Goal: Task Accomplishment & Management: Manage account settings

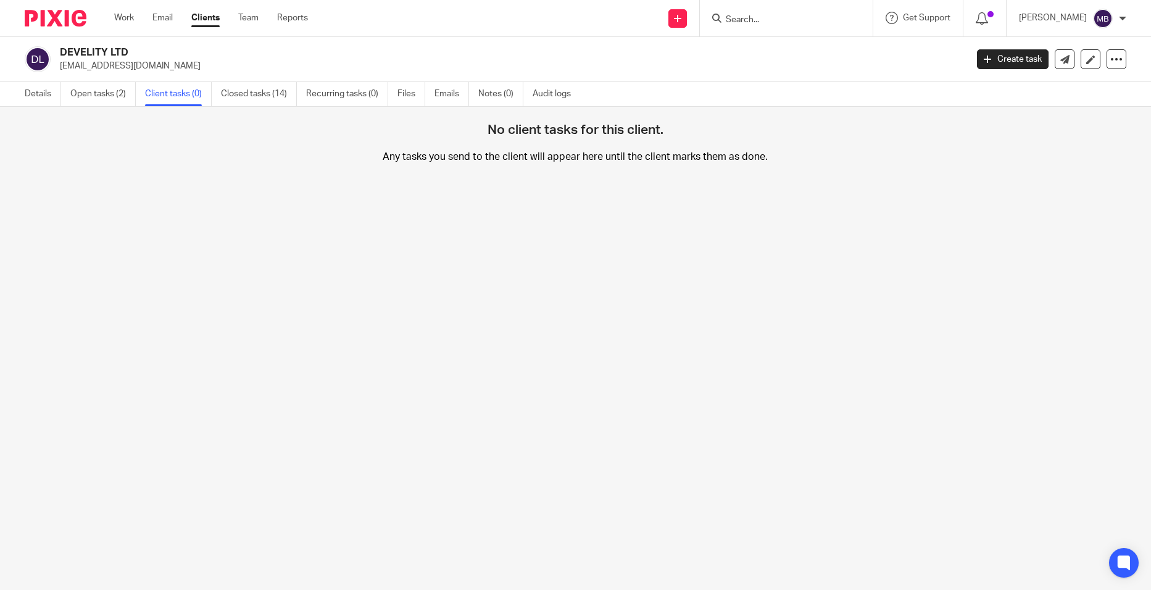
click at [40, 75] on div "DEVELITY LTD [EMAIL_ADDRESS][DOMAIN_NAME] Create task Update from Companies Hou…" at bounding box center [575, 59] width 1151 height 45
click at [35, 86] on link "Details" at bounding box center [43, 94] width 36 height 24
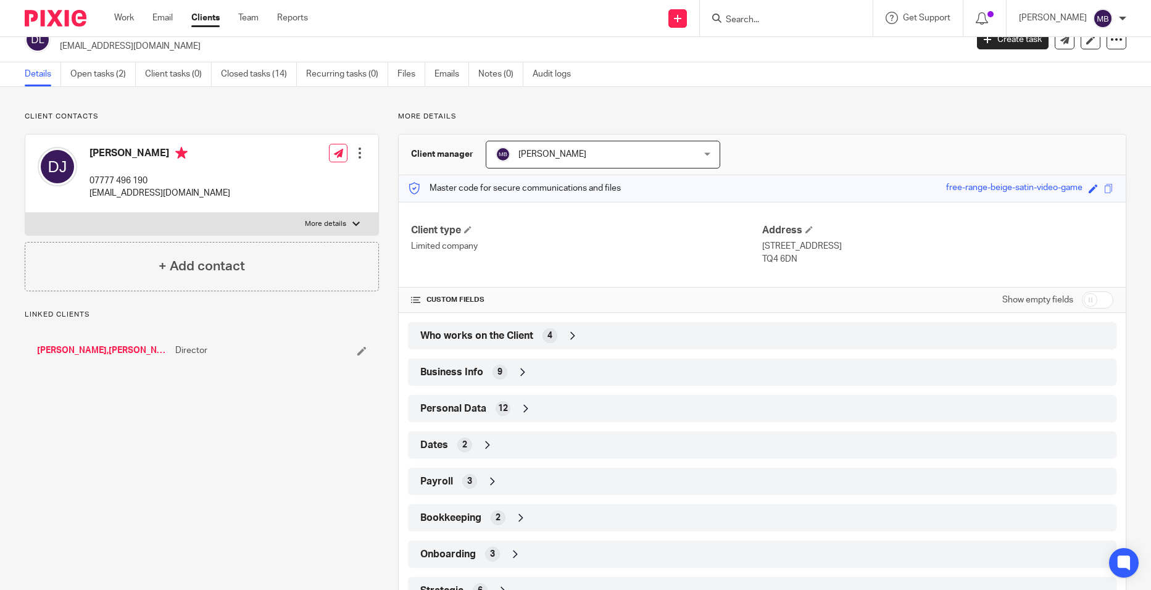
scroll to position [69, 0]
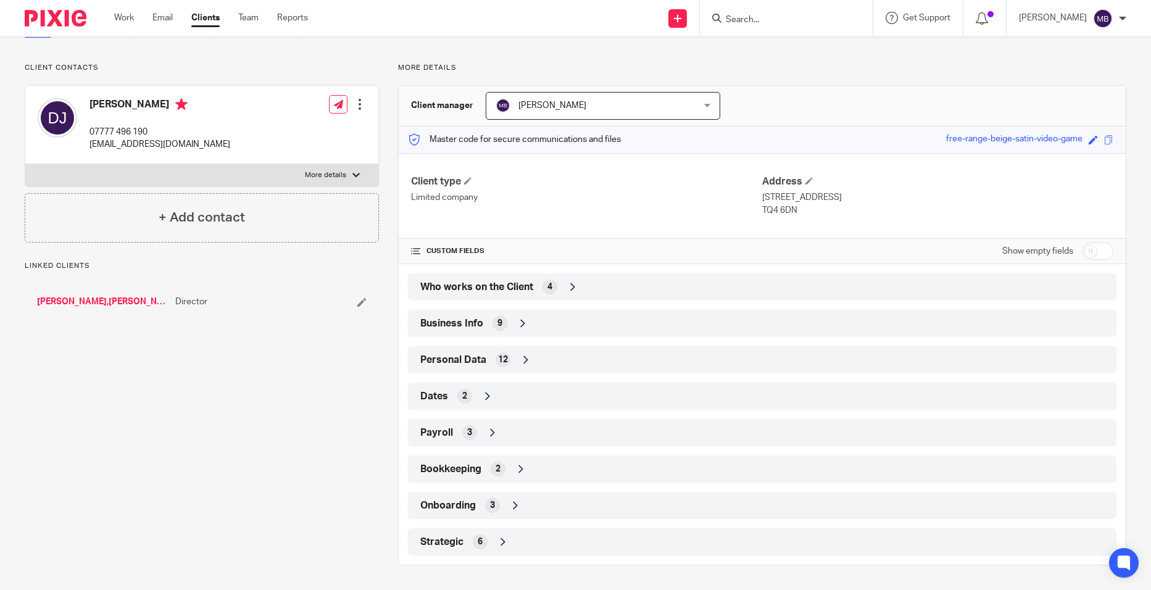
click at [565, 321] on div "Business Info 9" at bounding box center [762, 323] width 690 height 21
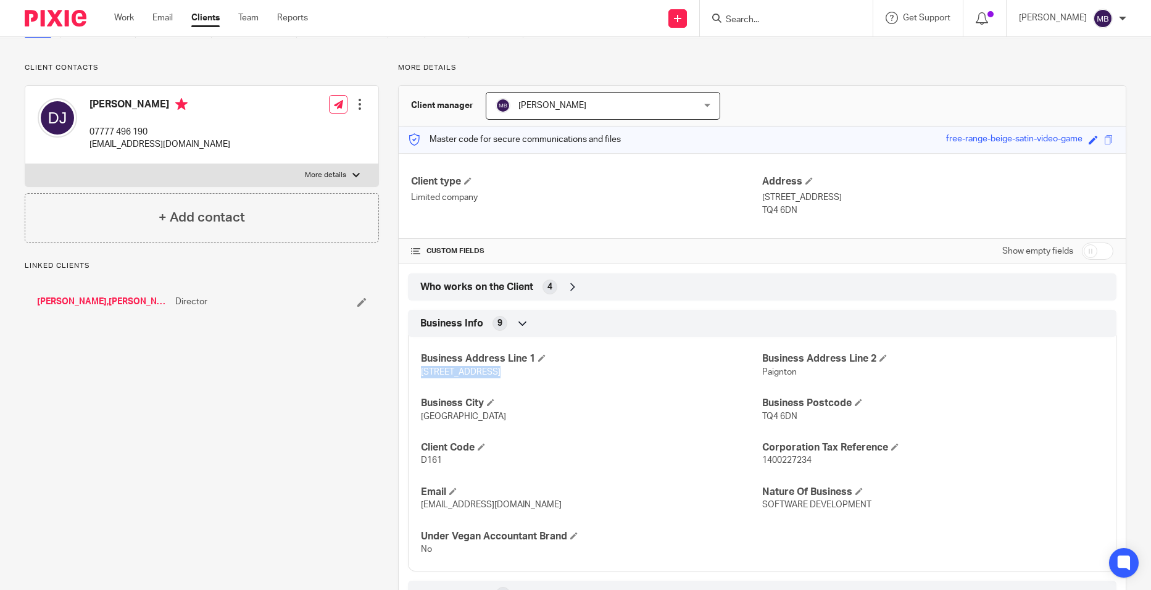
drag, startPoint x: 496, startPoint y: 370, endPoint x: 413, endPoint y: 368, distance: 83.3
click at [413, 368] on div "Business Address Line 1 23 Roundham Road Business Address Line 2 Paignton Busin…" at bounding box center [762, 450] width 708 height 244
drag, startPoint x: 413, startPoint y: 368, endPoint x: 428, endPoint y: 368, distance: 15.4
copy span "23 Roundham Road"
drag, startPoint x: 799, startPoint y: 413, endPoint x: 757, endPoint y: 417, distance: 42.7
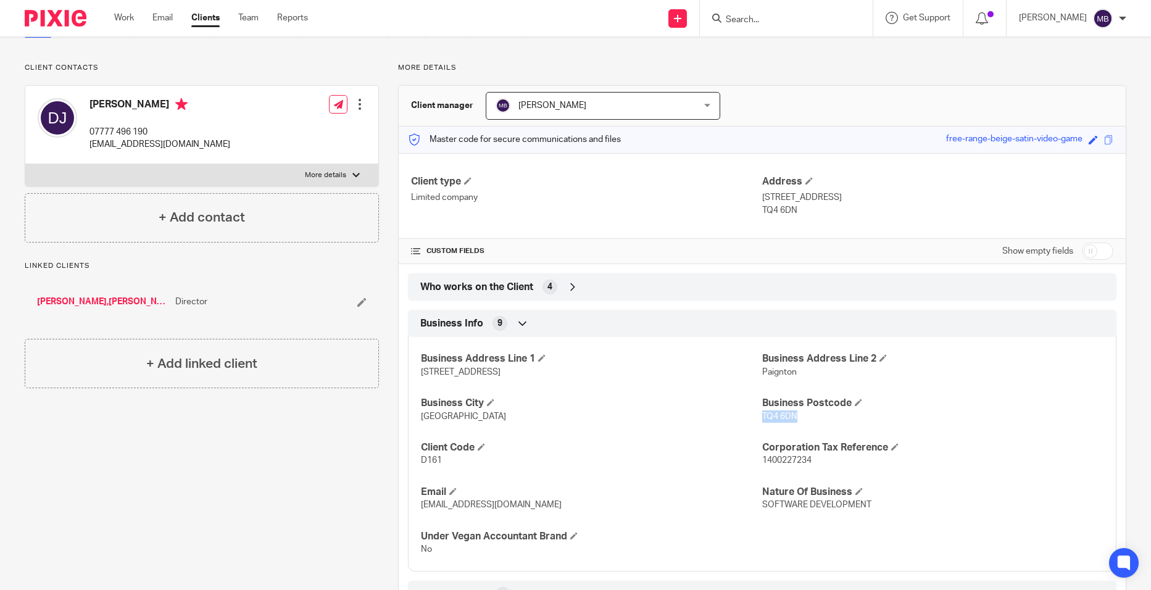
click at [762, 417] on p "TQ4 6DN" at bounding box center [932, 416] width 341 height 12
copy span "TQ4 6DN"
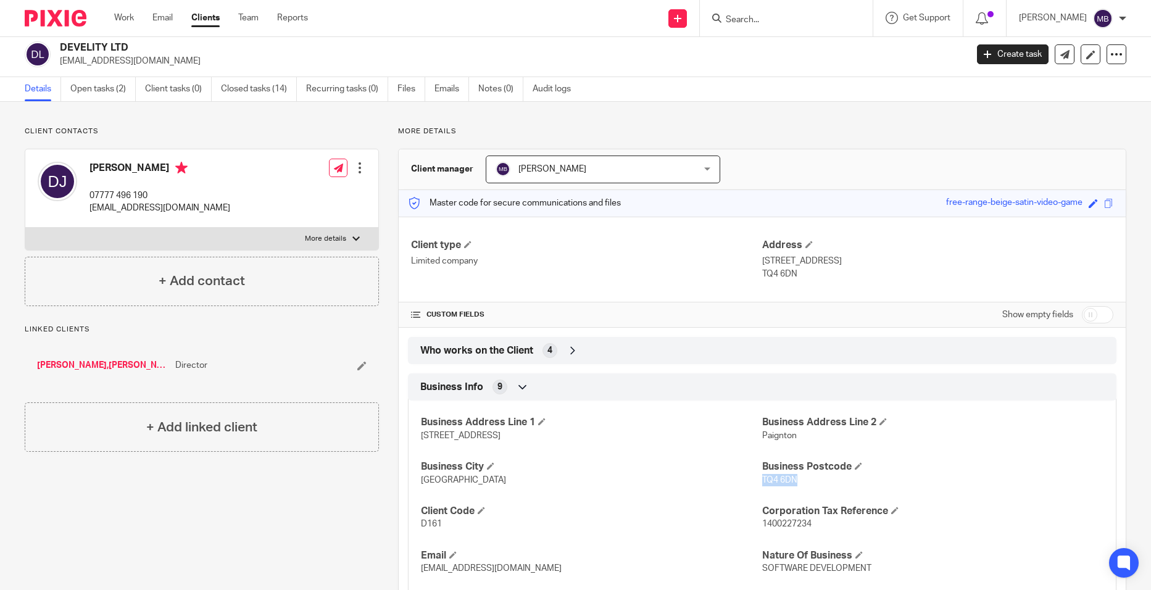
scroll to position [0, 0]
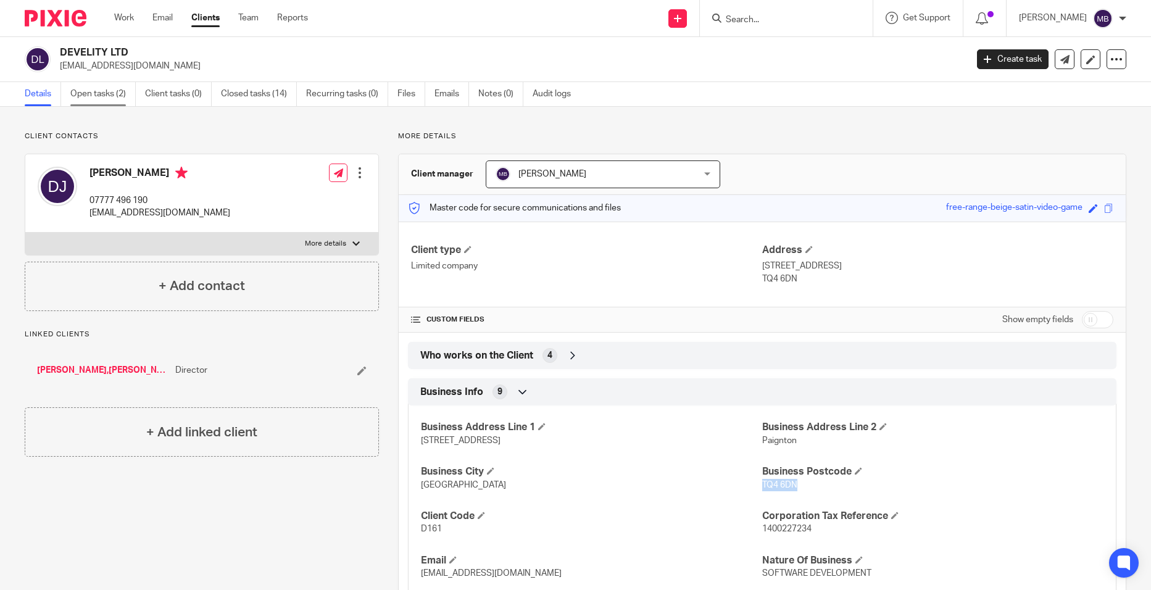
click at [124, 100] on link "Open tasks (2)" at bounding box center [102, 94] width 65 height 24
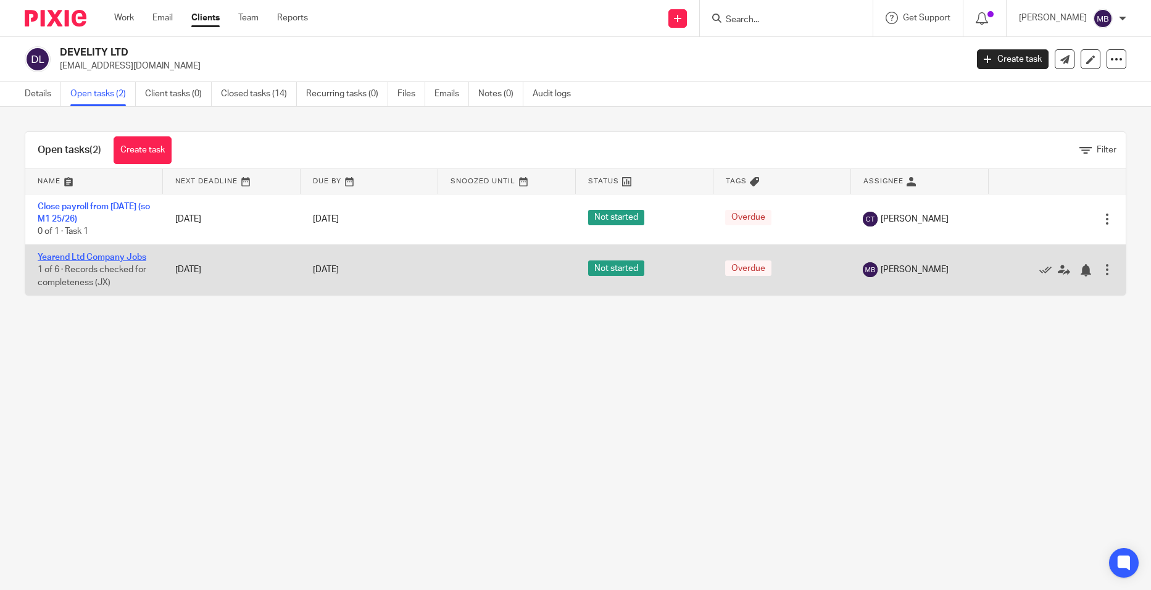
click at [127, 253] on link "Yearend Ltd Company Jobs" at bounding box center [92, 257] width 109 height 9
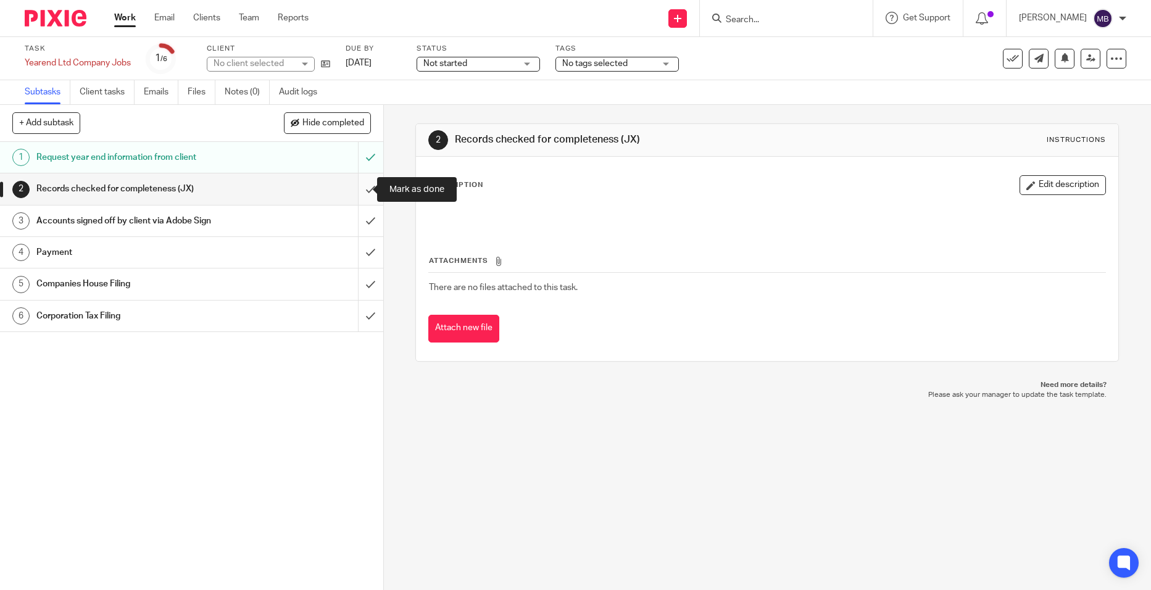
click at [359, 197] on input "submit" at bounding box center [191, 188] width 383 height 31
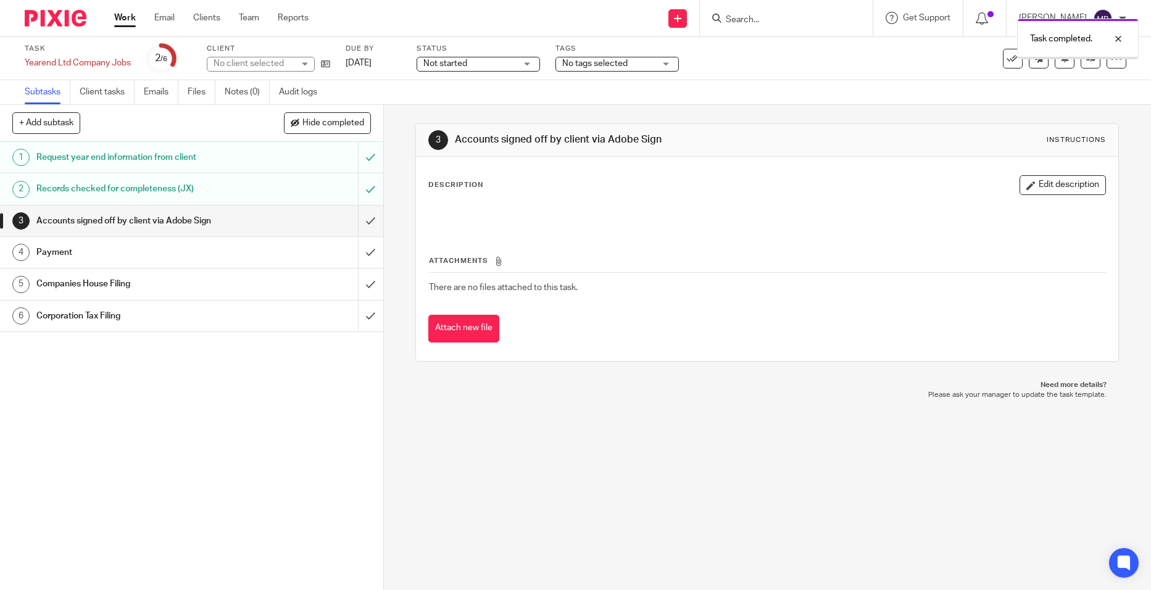
click at [373, 63] on link "[DATE]" at bounding box center [374, 63] width 56 height 13
click at [1082, 64] on div "Task completed. Deadline updated." at bounding box center [857, 59] width 563 height 94
click at [1084, 60] on div "Task completed. Deadline updated." at bounding box center [857, 59] width 563 height 94
click at [1119, 85] on div at bounding box center [1108, 85] width 33 height 15
click at [1108, 34] on div at bounding box center [1108, 38] width 33 height 15
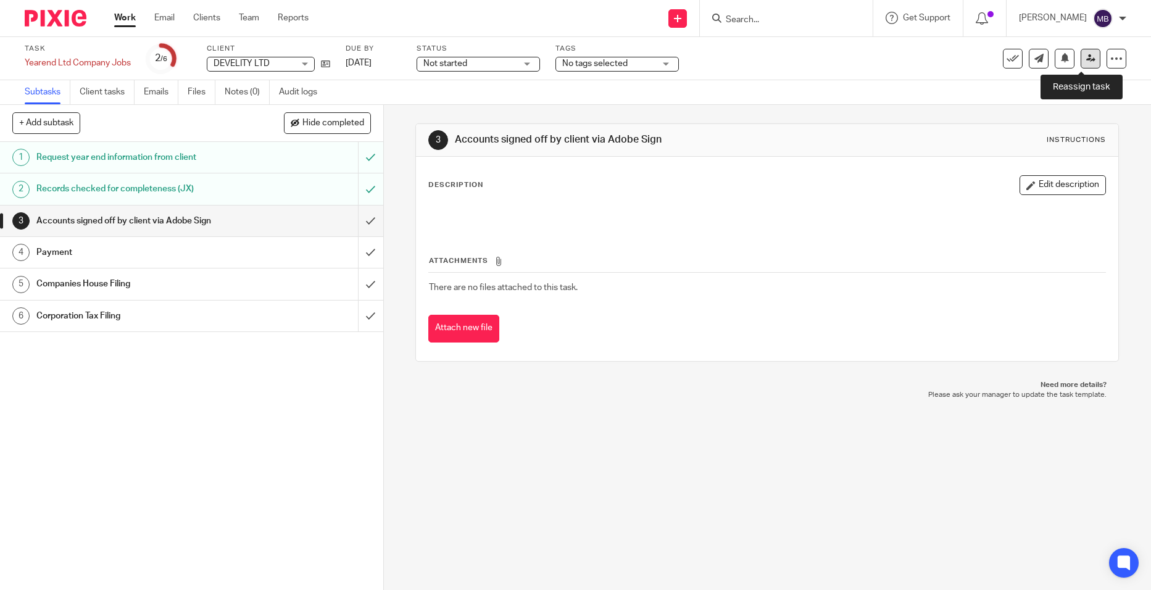
click at [1081, 60] on link at bounding box center [1091, 59] width 20 height 20
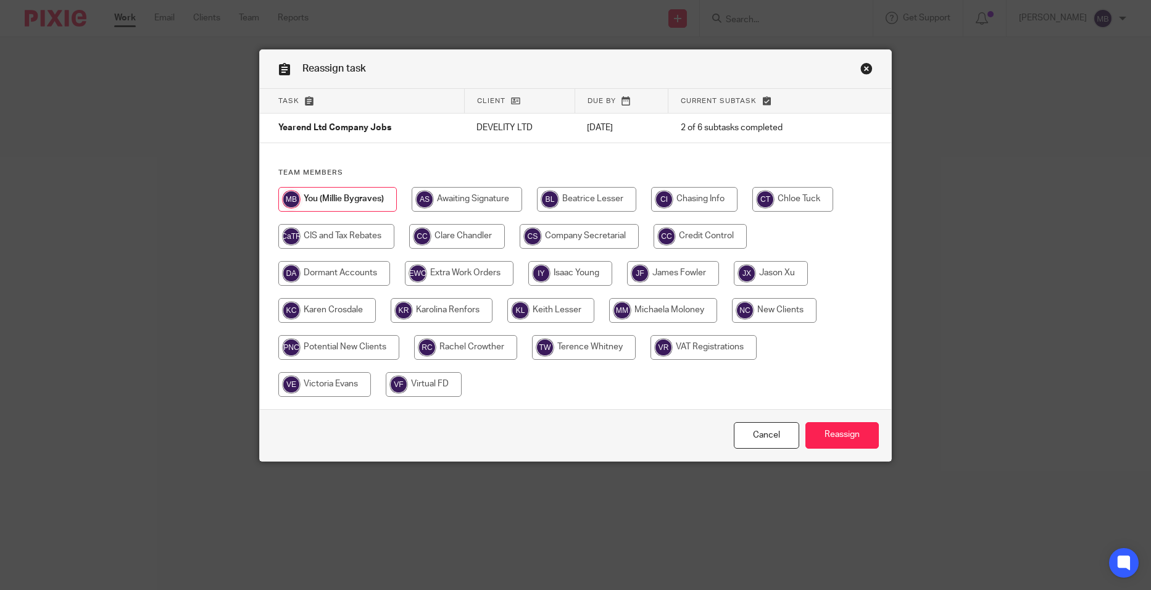
click at [672, 283] on input "radio" at bounding box center [673, 273] width 92 height 25
radio input "true"
click at [829, 428] on input "Reassign" at bounding box center [841, 435] width 73 height 27
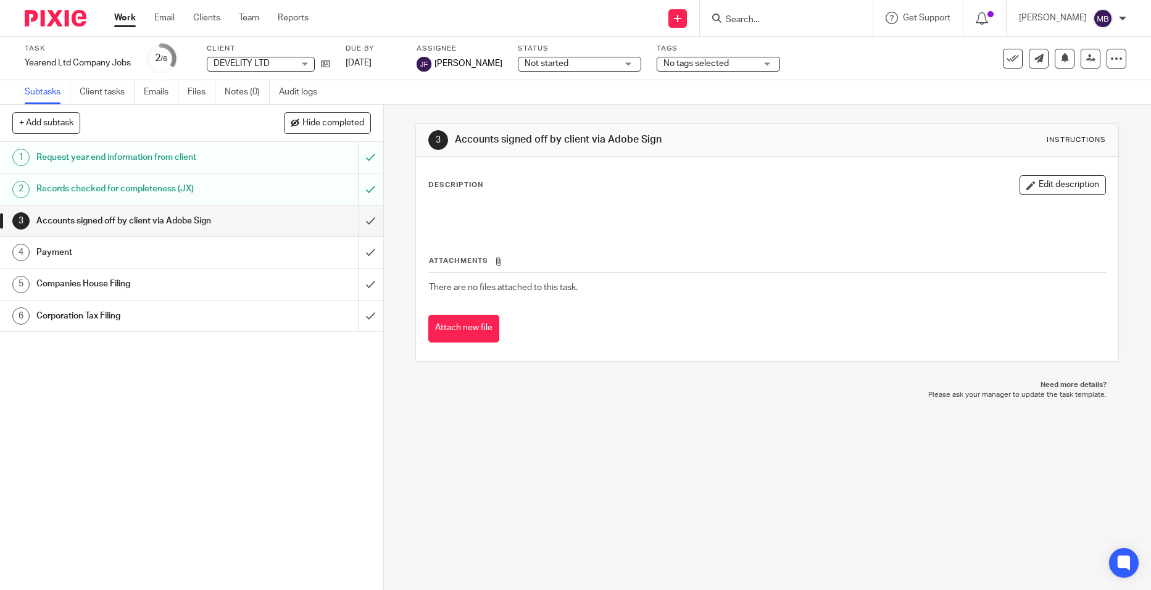
click at [135, 19] on link "Work" at bounding box center [125, 18] width 22 height 12
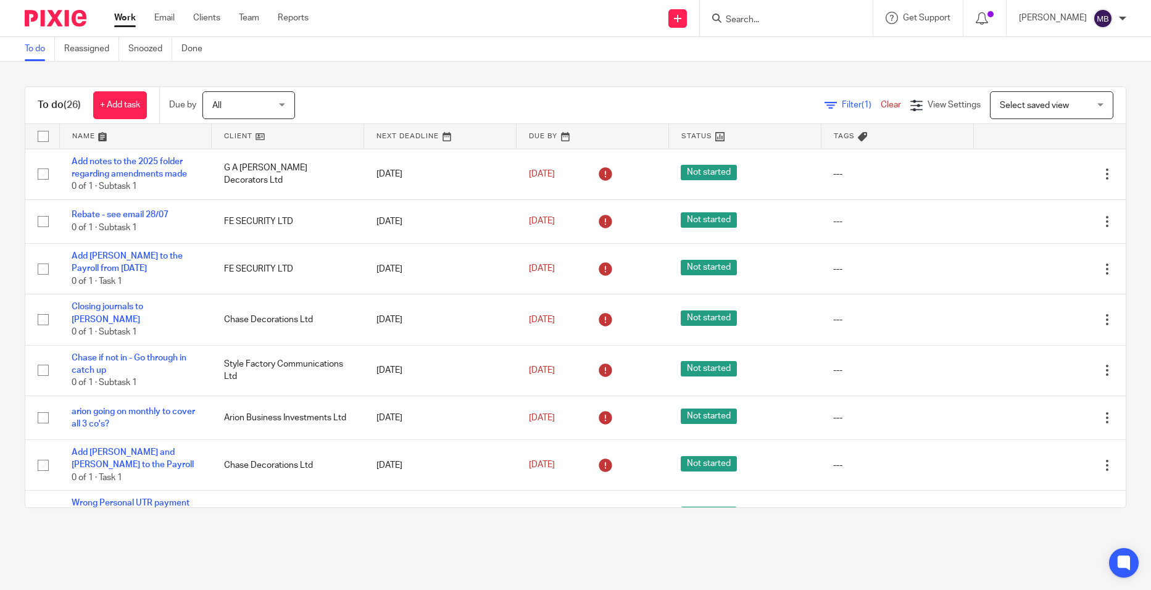
click at [842, 103] on span "Filter (1)" at bounding box center [861, 105] width 39 height 9
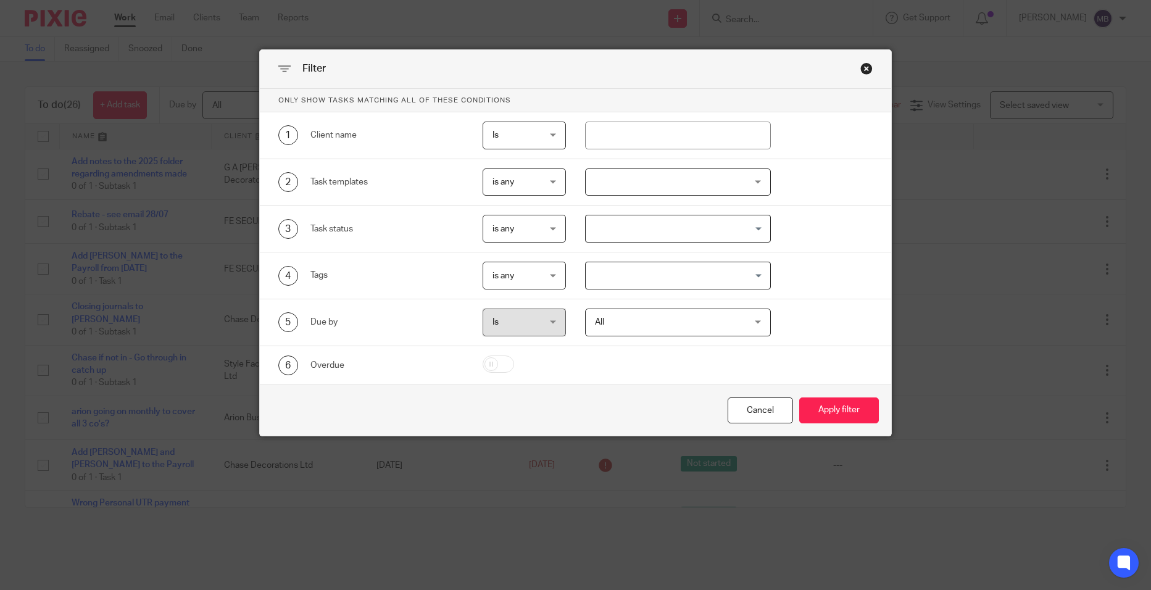
click at [724, 177] on div at bounding box center [677, 182] width 185 height 28
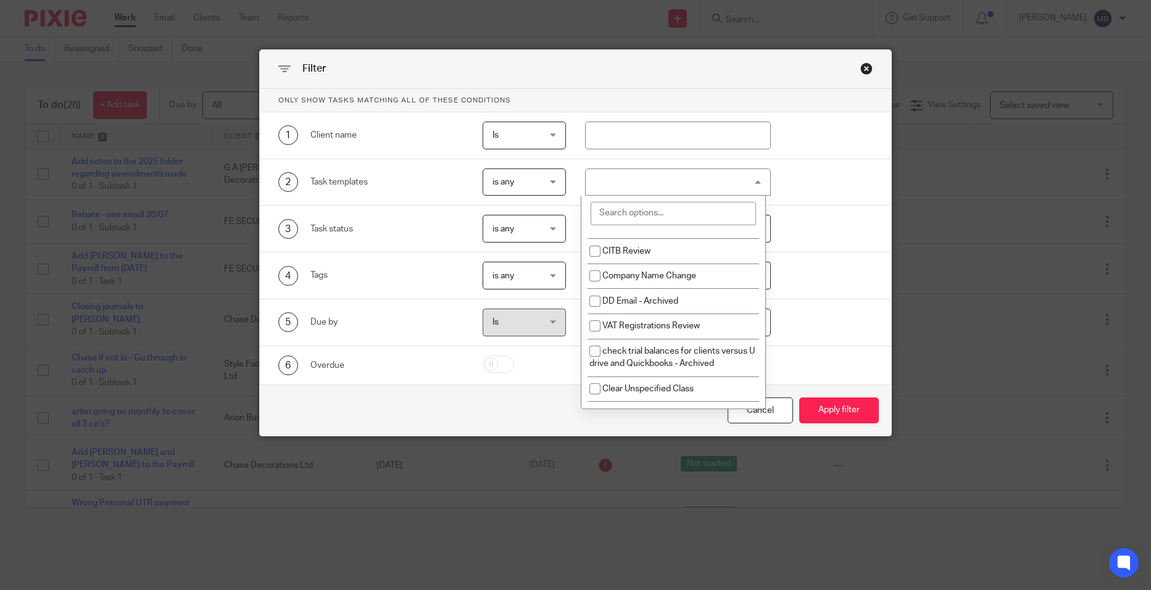
scroll to position [3674, 0]
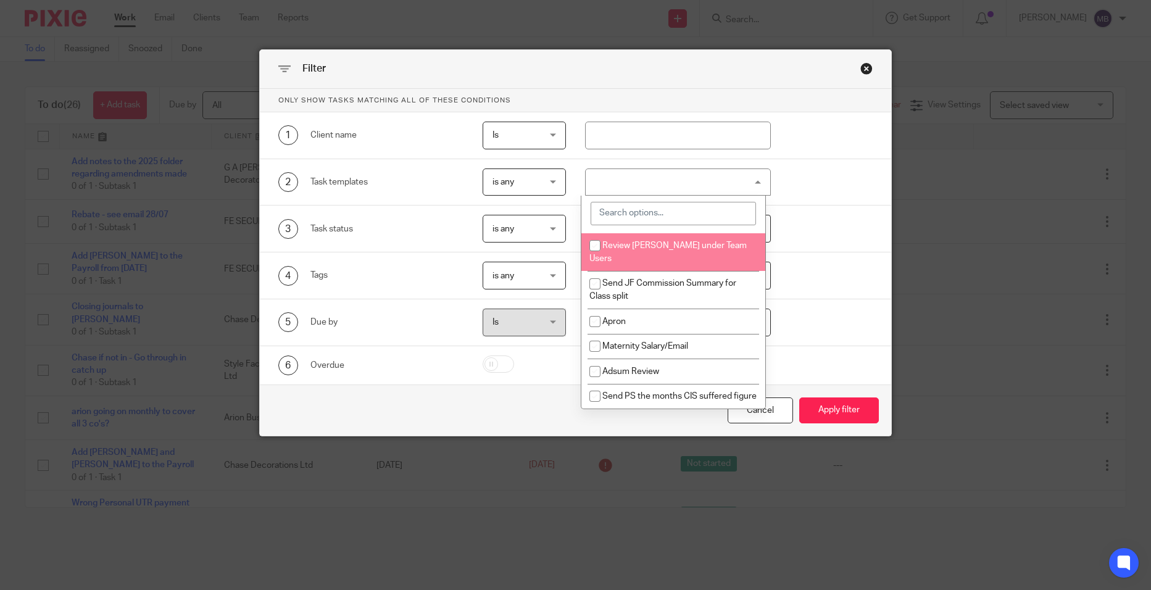
click at [637, 205] on input "search" at bounding box center [673, 213] width 165 height 23
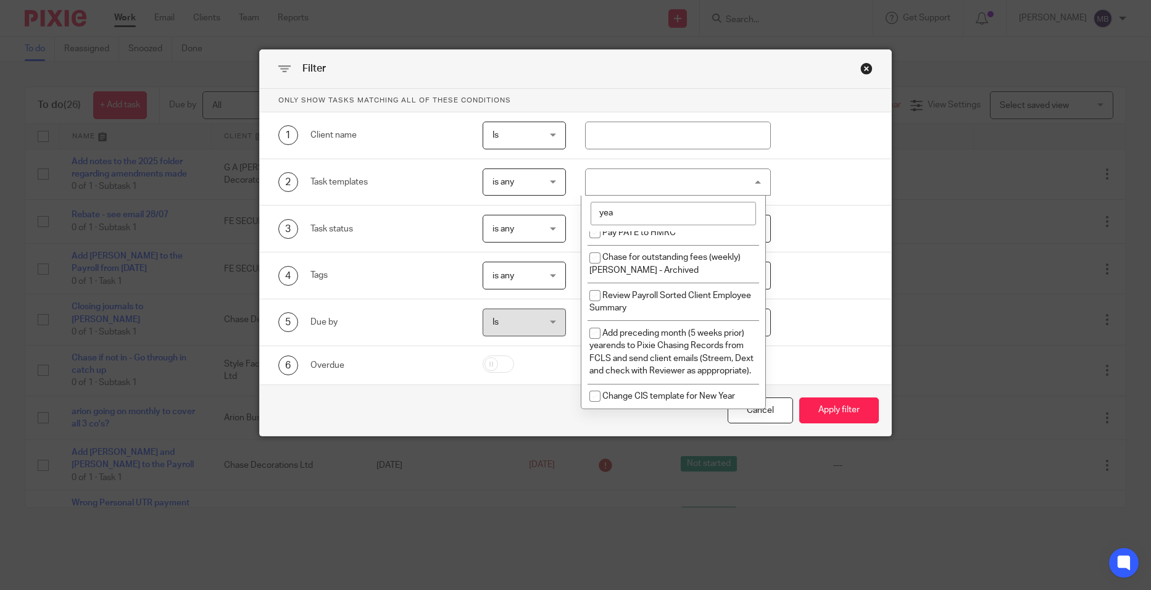
scroll to position [0, 0]
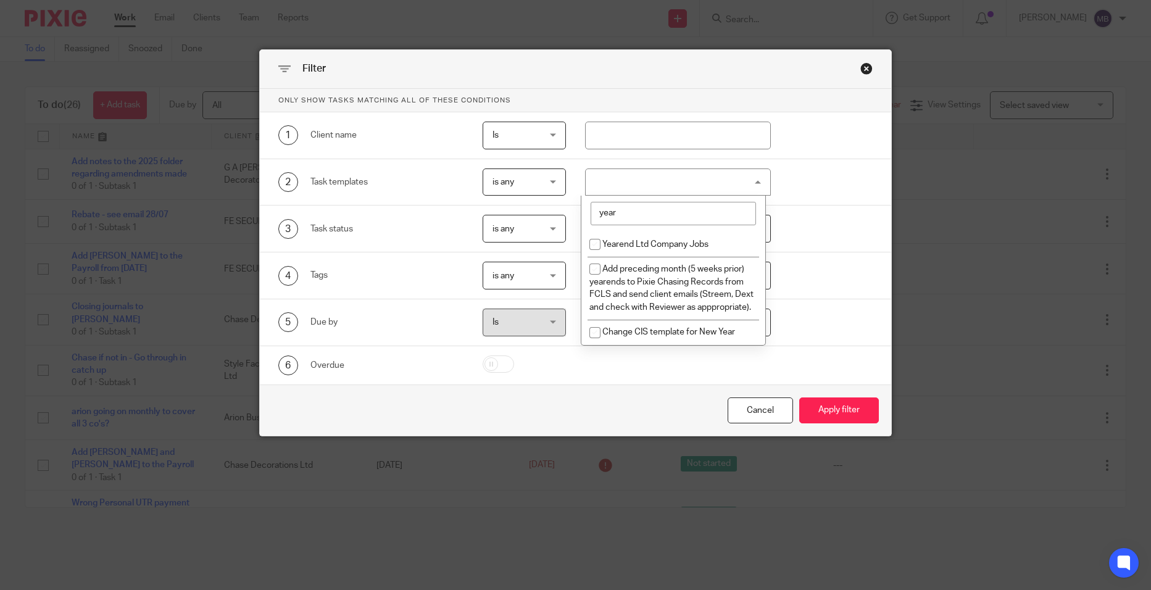
type input "year"
click at [642, 235] on li "Yearend Ltd Company Jobs" at bounding box center [673, 243] width 184 height 25
checkbox input "true"
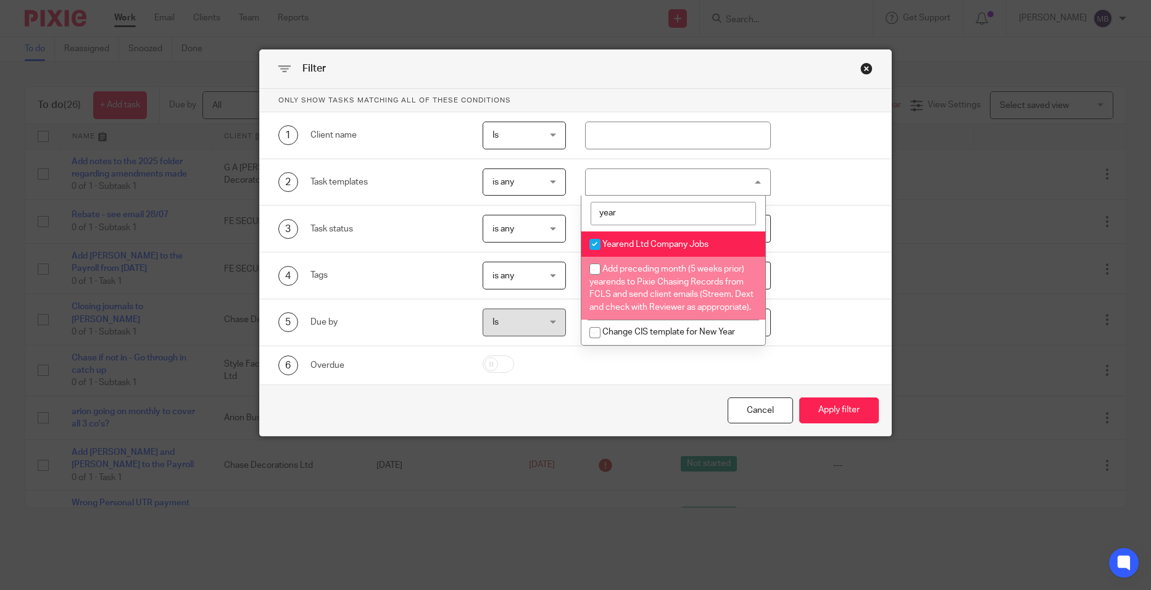
click at [838, 392] on div "Cancel Apply filter" at bounding box center [576, 410] width 632 height 52
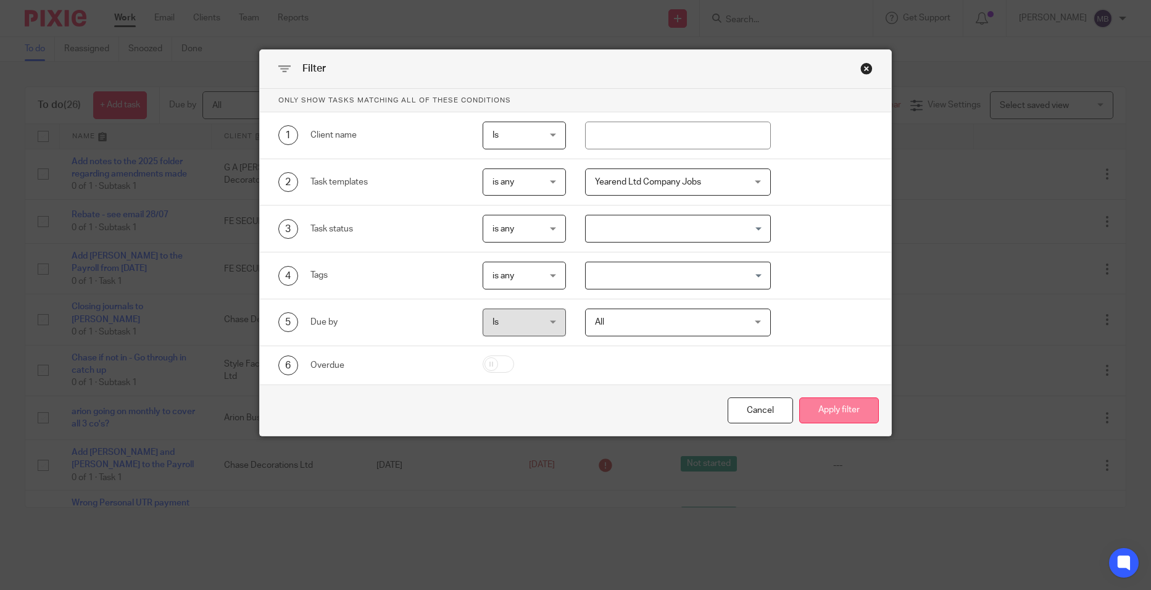
click at [840, 408] on button "Apply filter" at bounding box center [839, 410] width 80 height 27
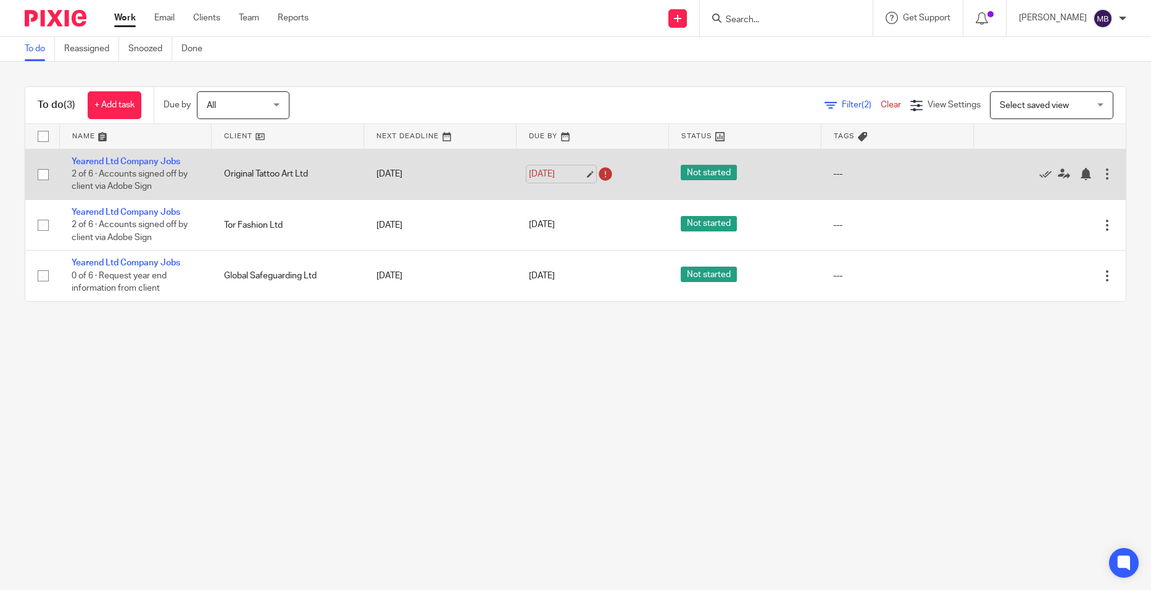
click at [537, 174] on link "[DATE]" at bounding box center [557, 174] width 56 height 13
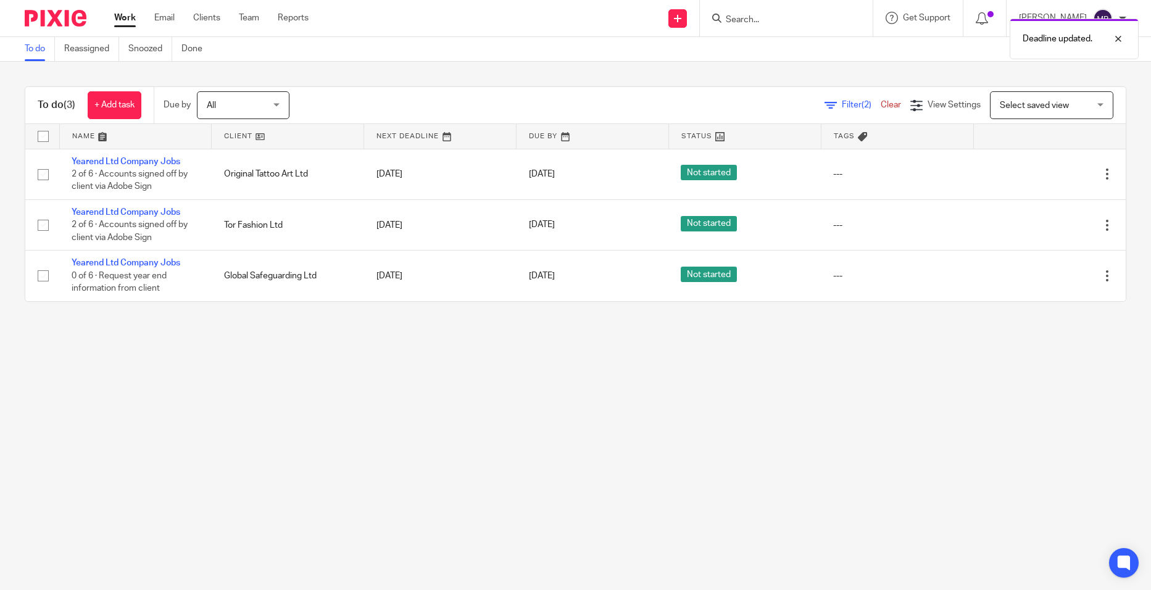
click at [597, 518] on main "To do Reassigned Snoozed Done To do (3) + Add task Due by All All Today Tomorro…" at bounding box center [575, 295] width 1151 height 590
click at [122, 11] on div "Work Email Clients Team Reports Work Email Clients Team Reports Settings" at bounding box center [214, 18] width 225 height 36
click at [123, 12] on link "Work" at bounding box center [125, 18] width 22 height 12
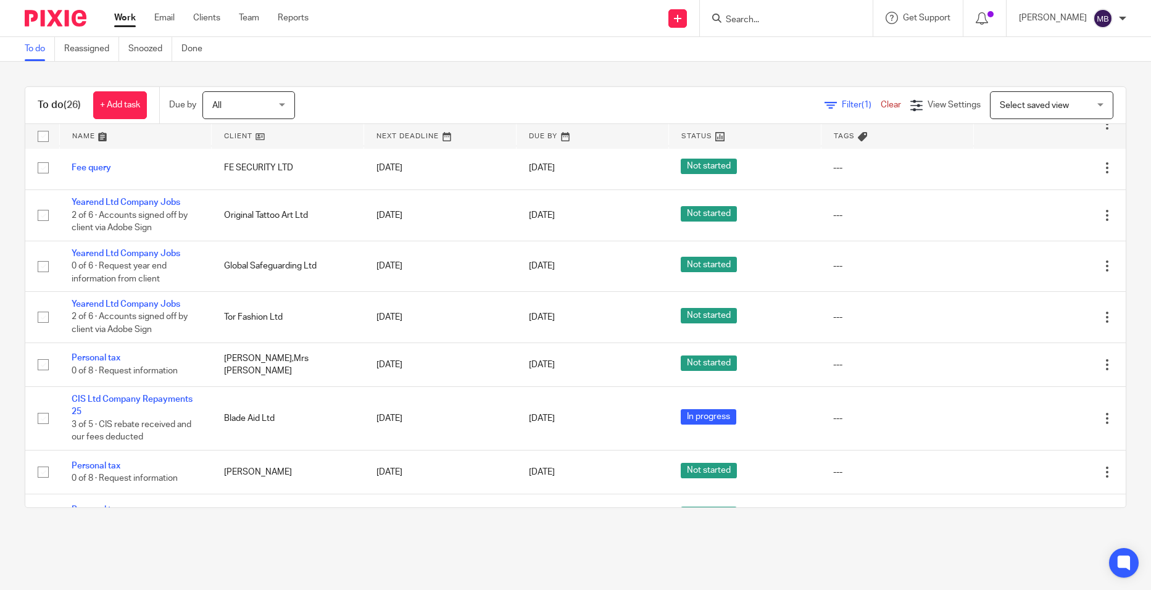
scroll to position [860, 0]
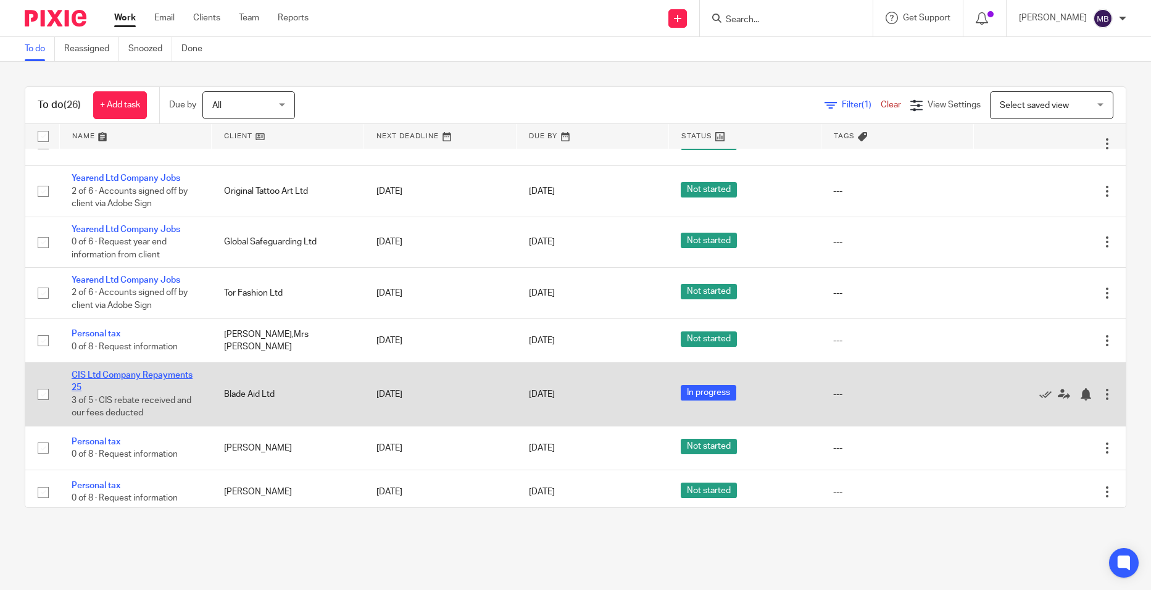
click at [122, 371] on link "CIS Ltd Company Repayments 25" at bounding box center [132, 381] width 121 height 21
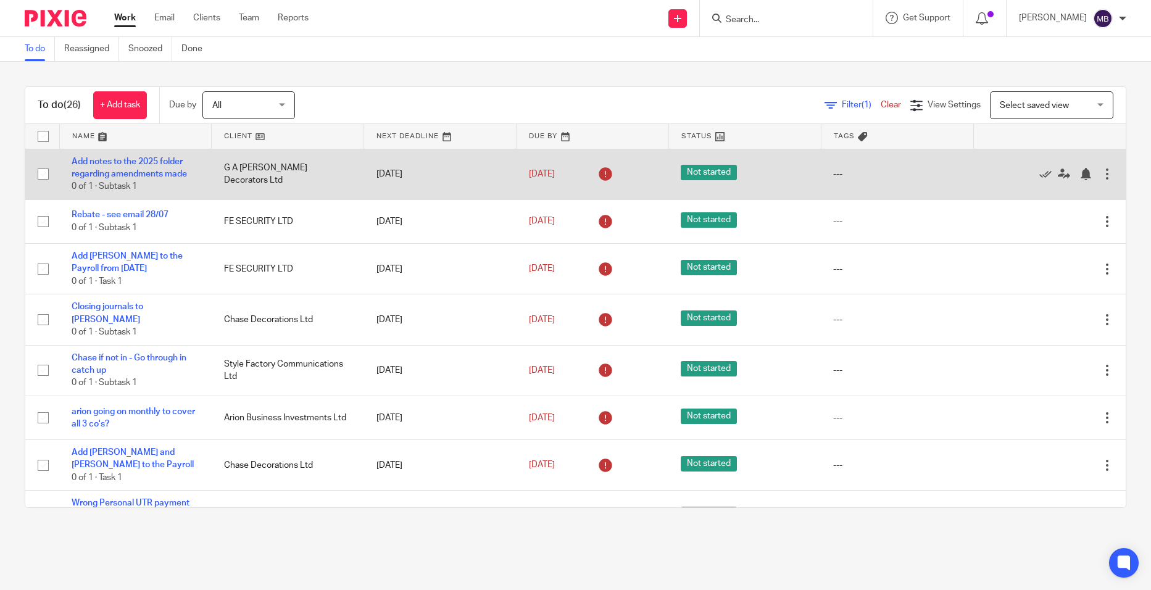
click at [404, 168] on td "[DATE]" at bounding box center [440, 174] width 152 height 51
click at [401, 173] on td "[DATE]" at bounding box center [440, 174] width 152 height 51
click at [533, 173] on link "[DATE]" at bounding box center [557, 174] width 56 height 13
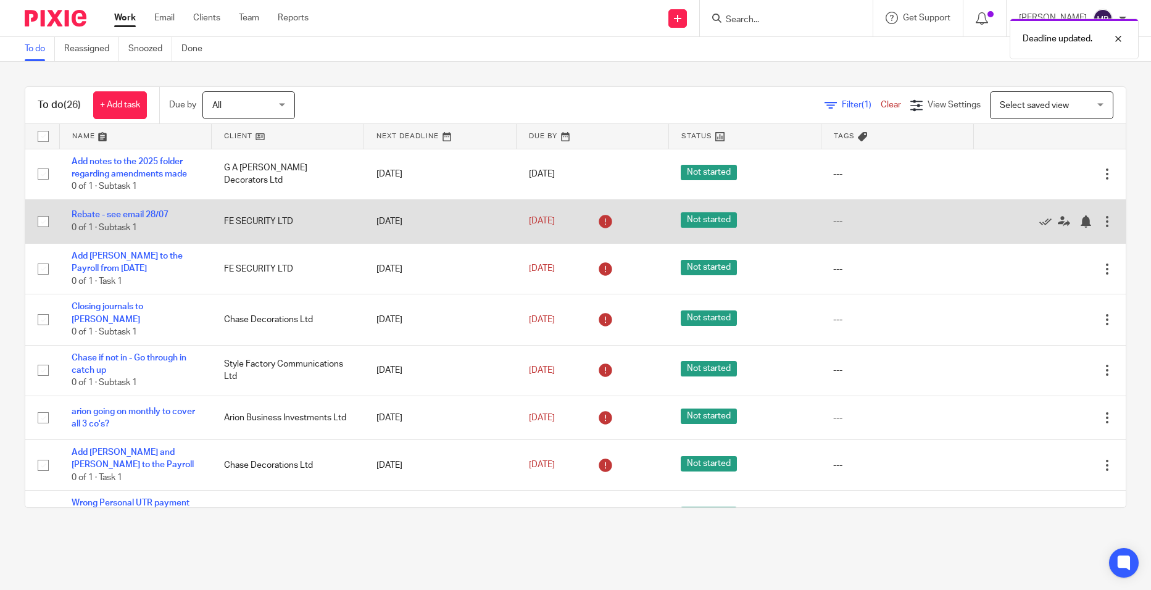
click at [401, 225] on td "[DATE]" at bounding box center [440, 221] width 152 height 44
click at [402, 218] on td "[DATE]" at bounding box center [440, 221] width 152 height 44
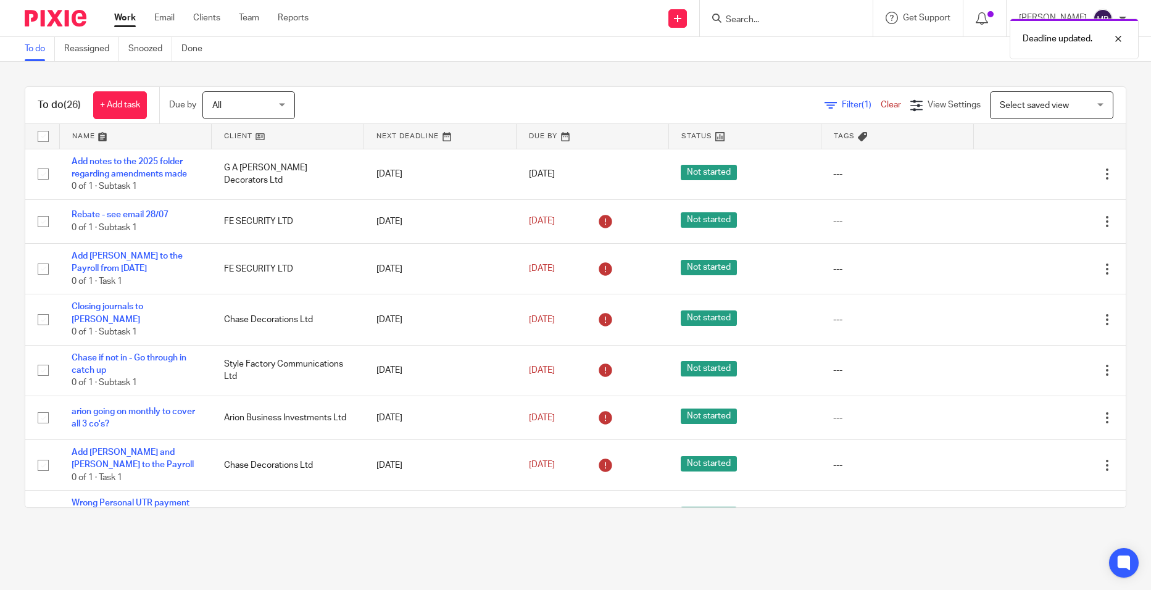
drag, startPoint x: 522, startPoint y: 219, endPoint x: 536, endPoint y: 238, distance: 23.5
click at [529, 220] on link "[DATE]" at bounding box center [557, 221] width 56 height 13
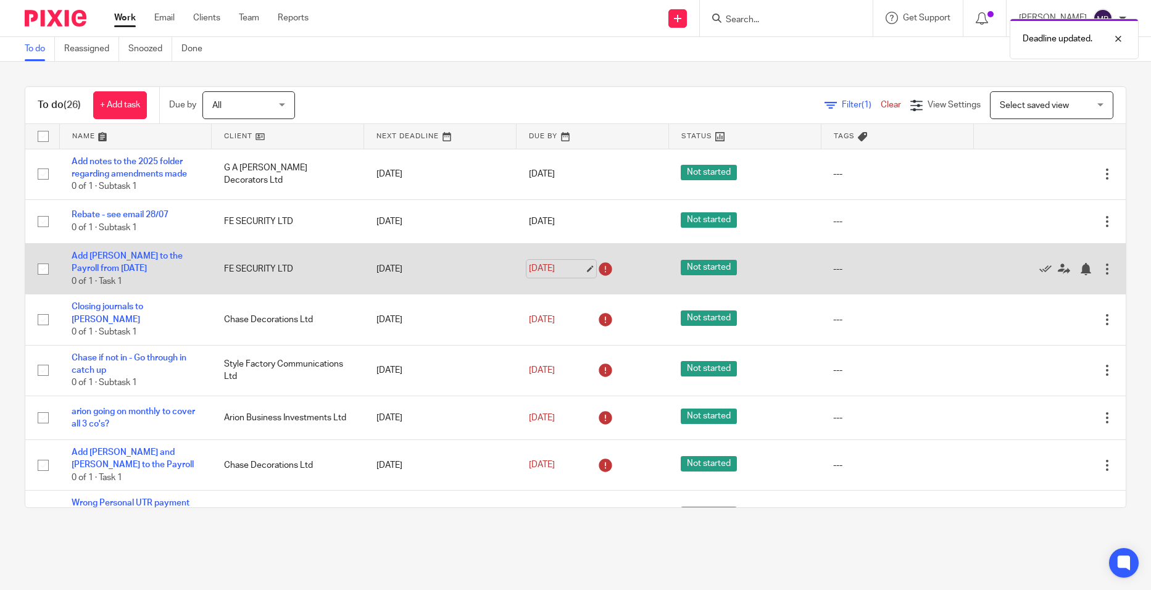
click at [529, 265] on link "[DATE]" at bounding box center [557, 268] width 56 height 13
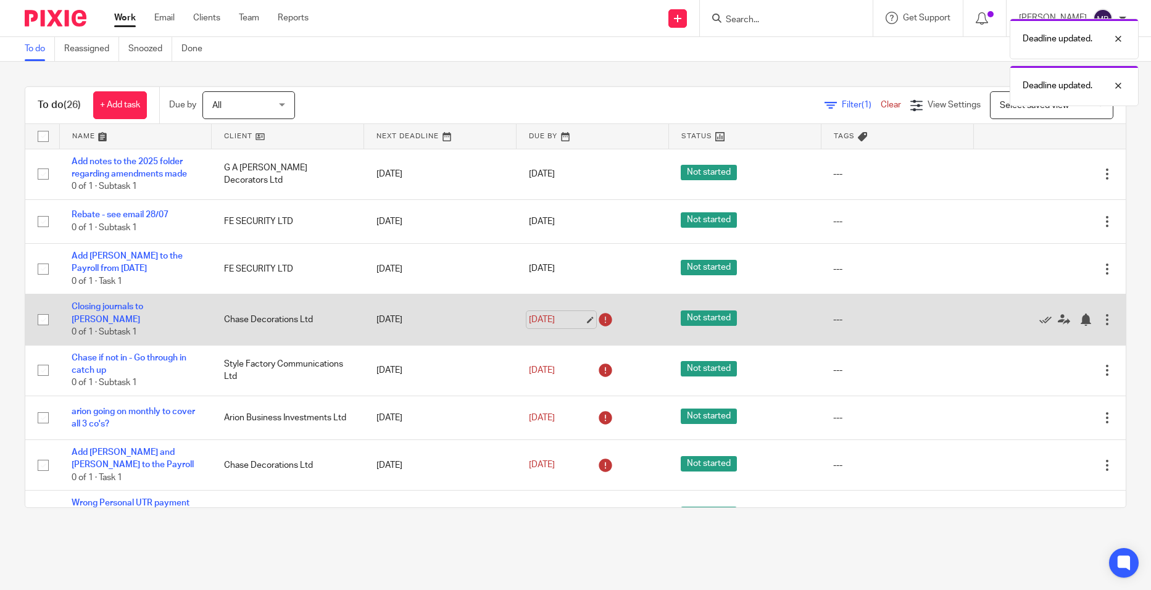
click at [541, 320] on link "[DATE]" at bounding box center [557, 319] width 56 height 13
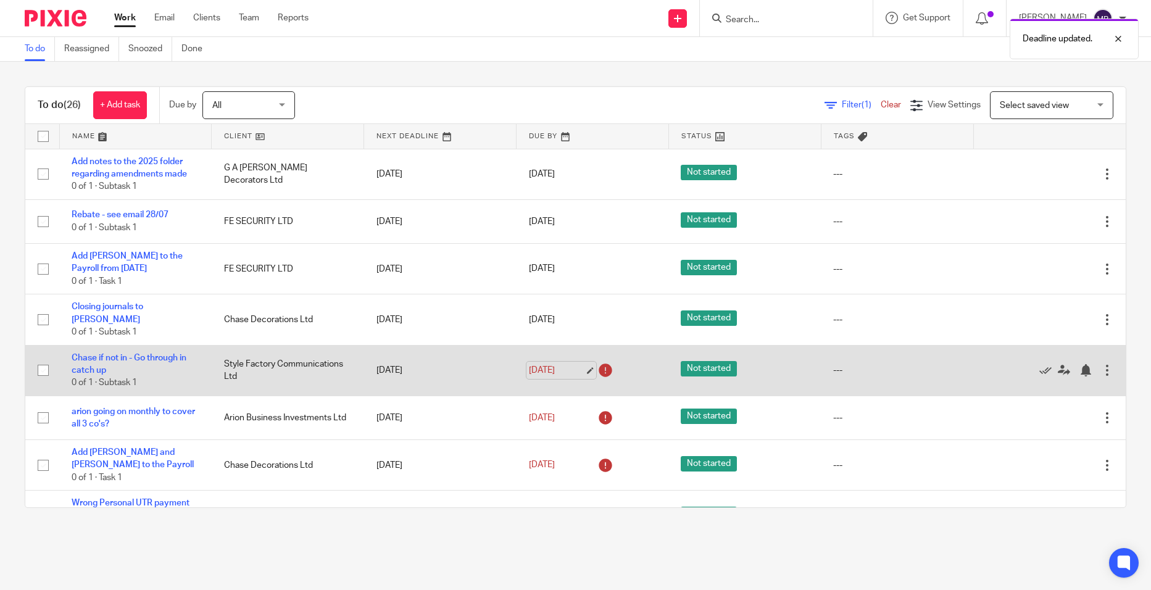
click at [546, 364] on link "[DATE]" at bounding box center [557, 370] width 56 height 13
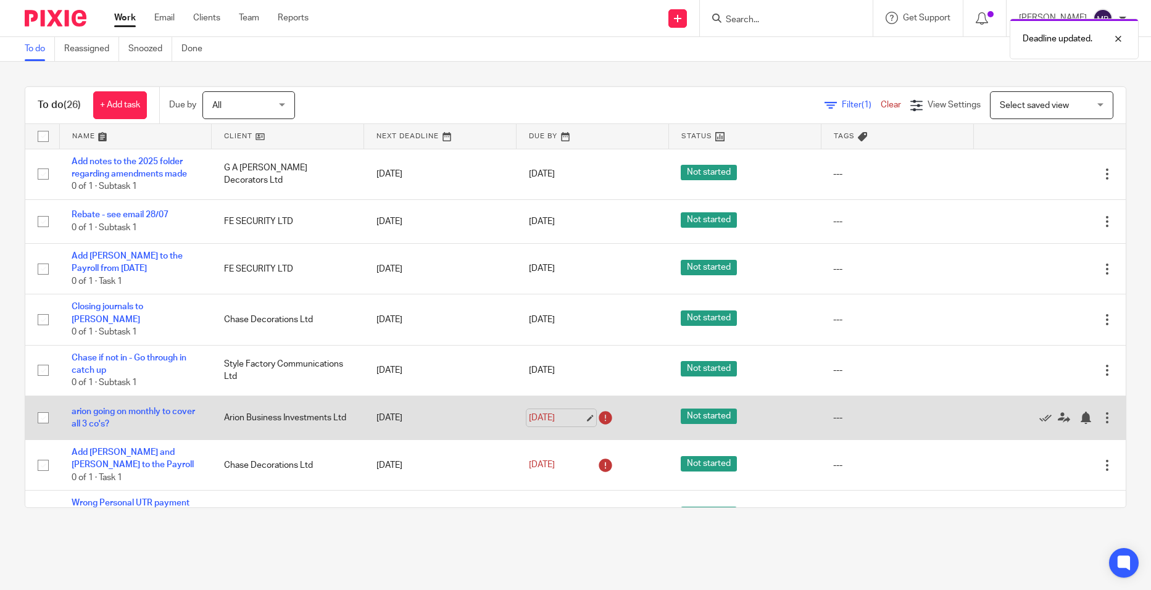
click at [546, 415] on link "[DATE]" at bounding box center [557, 418] width 56 height 13
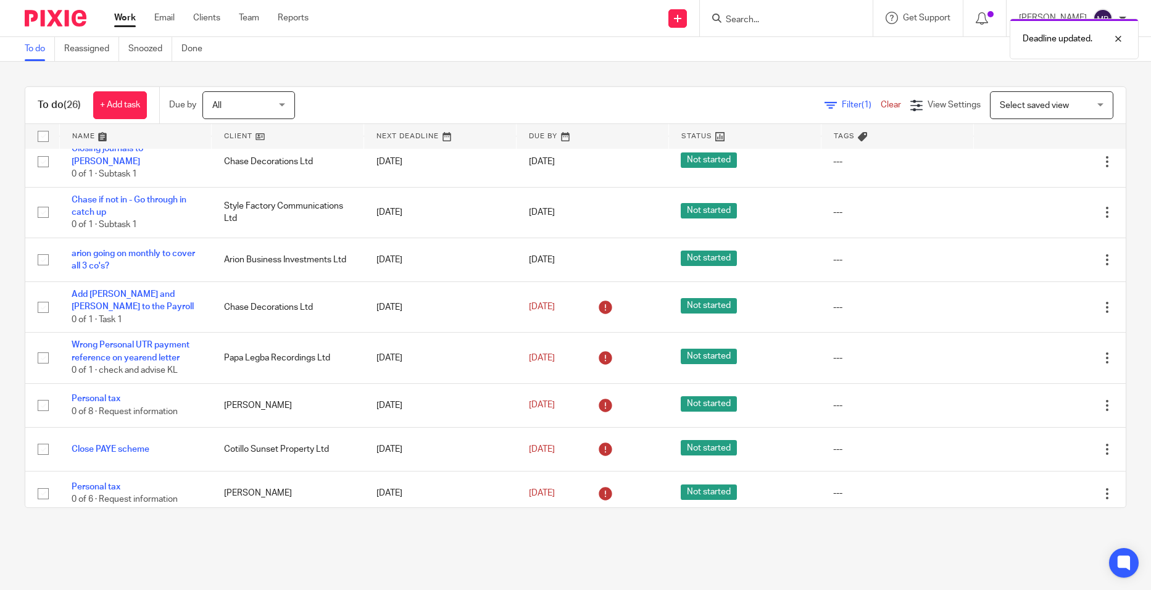
scroll to position [203, 0]
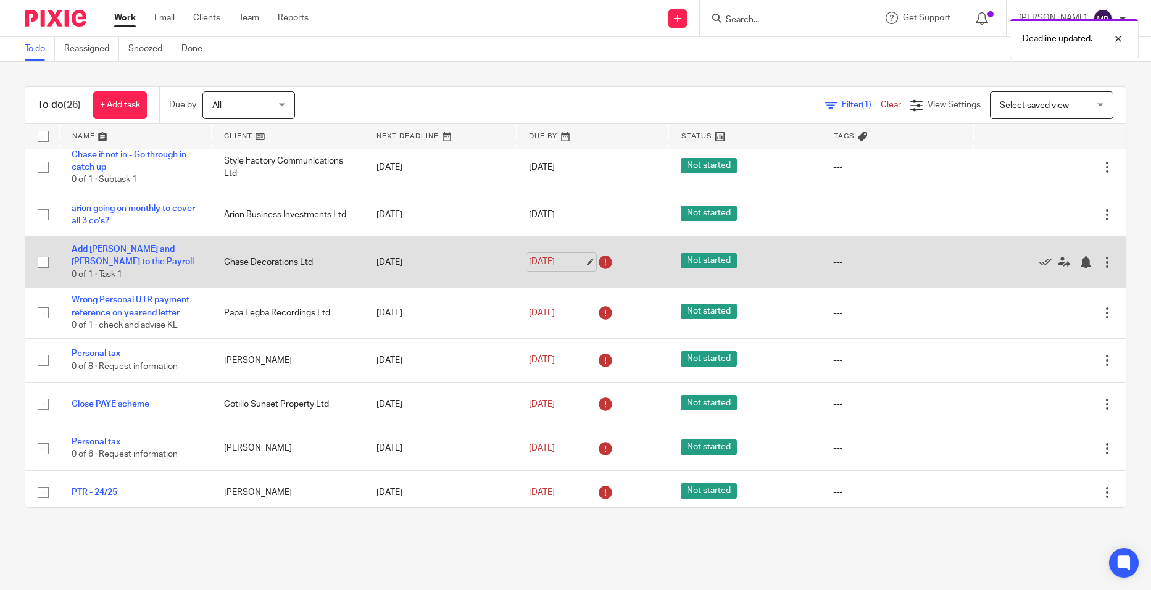
click at [532, 255] on link "[DATE]" at bounding box center [557, 261] width 56 height 13
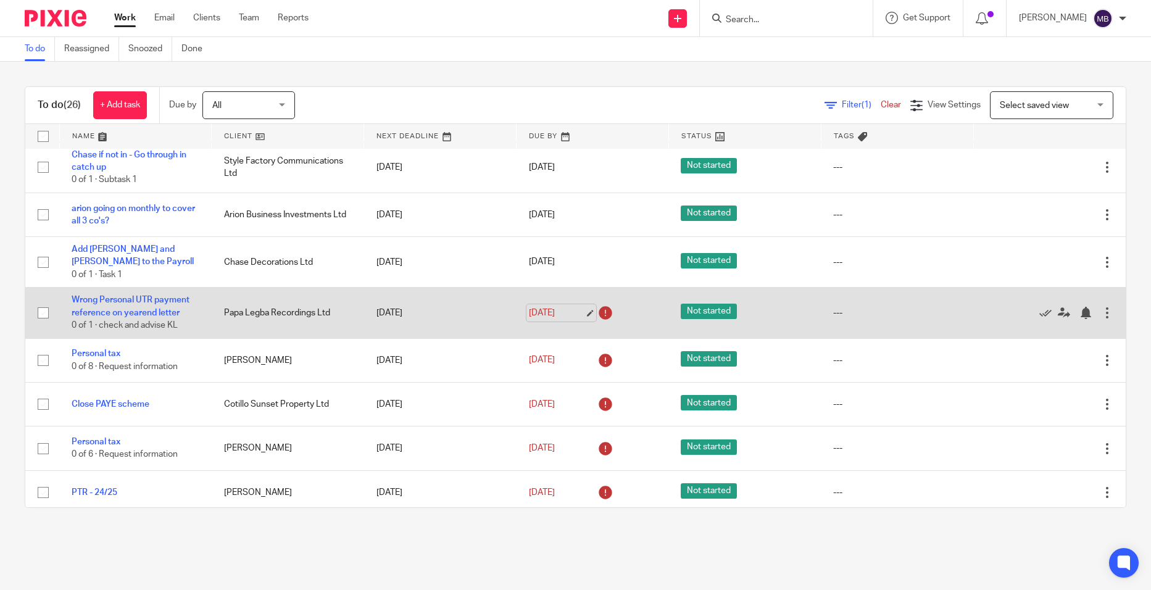
click at [547, 307] on link "[DATE]" at bounding box center [557, 313] width 56 height 13
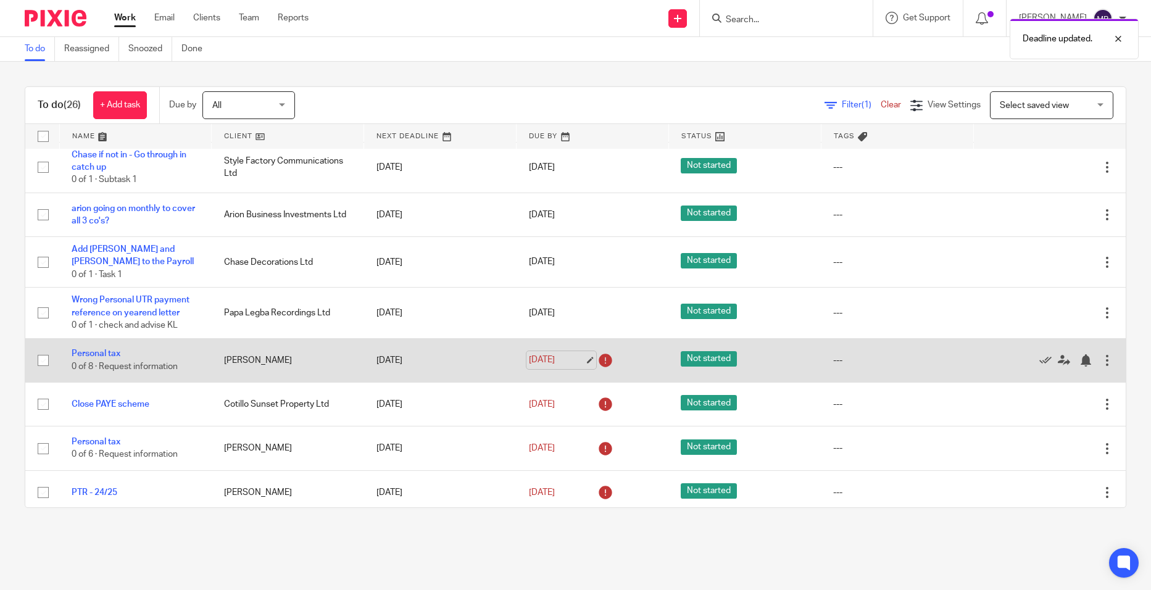
click at [549, 359] on link "[DATE]" at bounding box center [557, 360] width 56 height 13
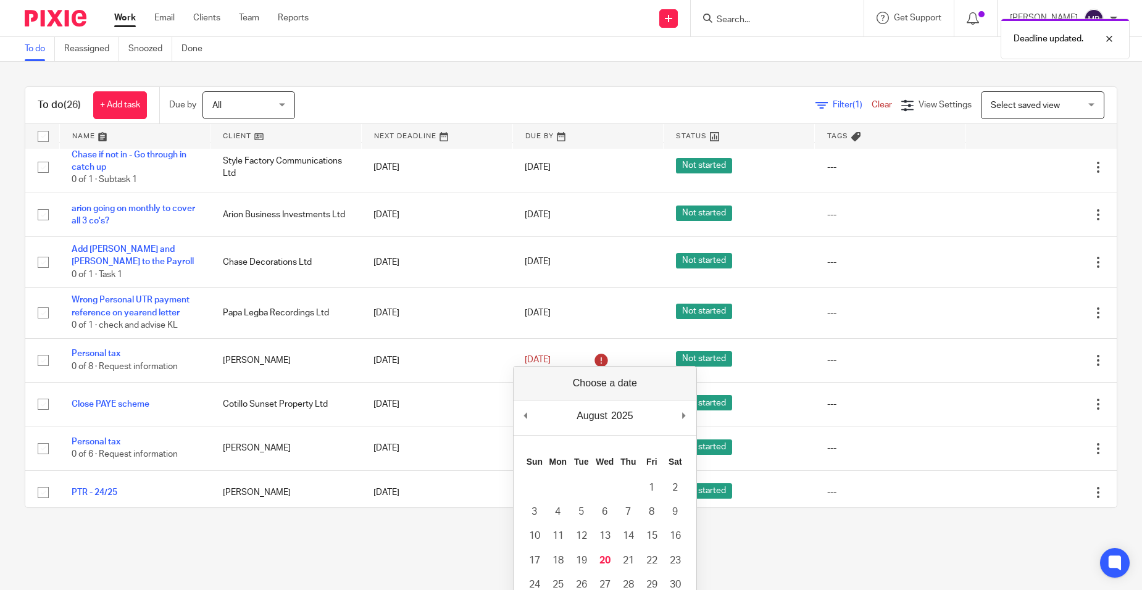
click at [940, 544] on main "To do Reassigned Snoozed Done To do (26) + Add task Due by All All [DATE] [DATE…" at bounding box center [571, 295] width 1142 height 590
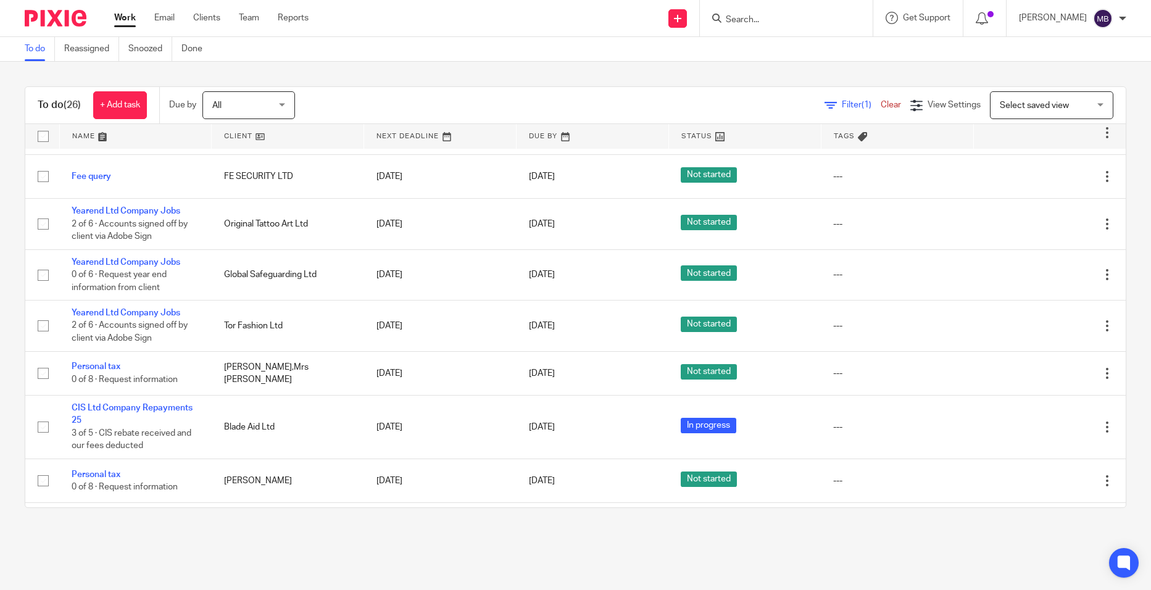
scroll to position [860, 0]
